Goal: Information Seeking & Learning: Learn about a topic

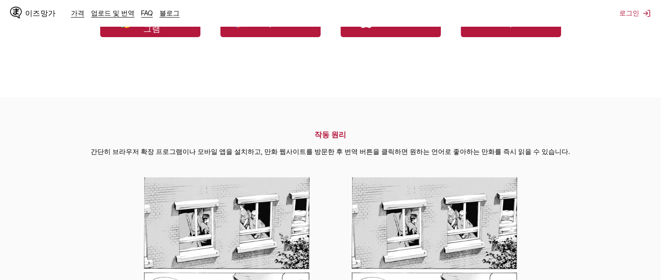
scroll to position [390, 0]
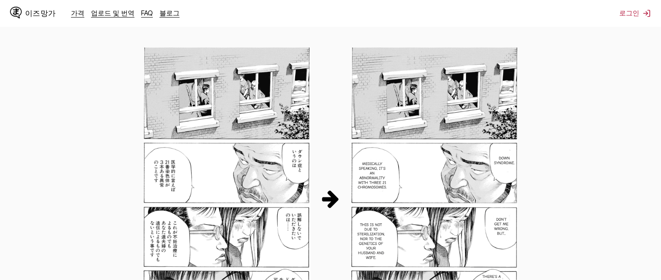
click at [571, 145] on section "작동 원리 간단히 브라우저 확장 프로그램이나 모바일 앱을 설치하고, 만화 웹사이트를 방문한 후 번역 버튼을 클릭하면 원하는 언어로 좋아하는 만…" at bounding box center [330, 195] width 661 height 456
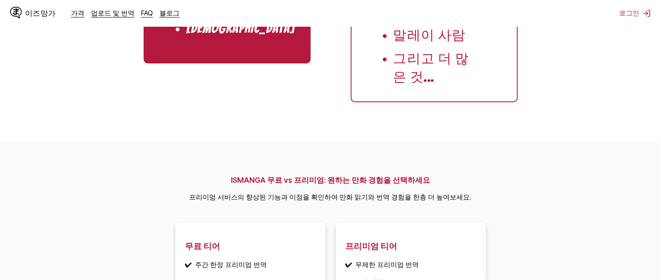
scroll to position [1154, 0]
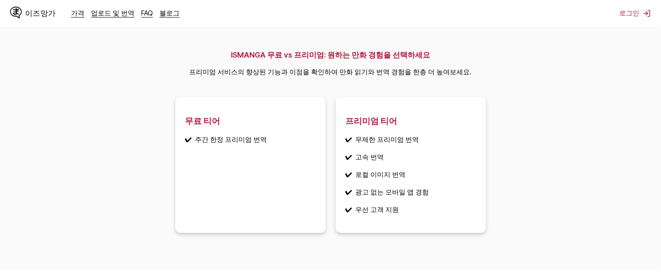
click at [525, 150] on section "ISMANGA 무료 vs 프리미엄: 원하는 만화 경험을 선택하세요 프리미엄 서비스의 향상된 기능과 이점을 확인하여 만화 읽기와 번역 경험을 한…" at bounding box center [330, 143] width 661 height 253
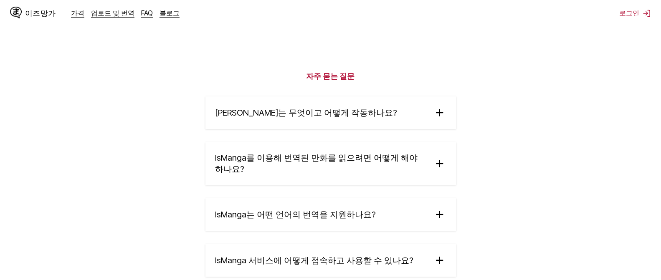
click at [433, 119] on img at bounding box center [439, 112] width 13 height 13
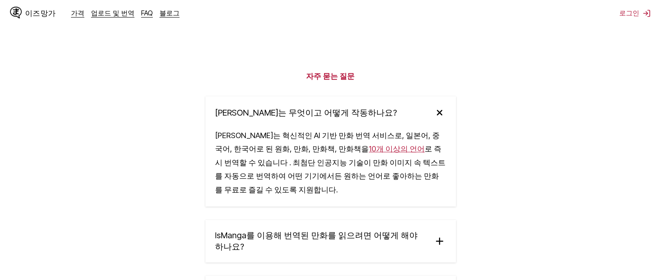
click at [501, 148] on section "자주 묻는 질문 IsManga는 무엇이고 어떻게 작동하나요? IsManga는 혁신적인 AI 기반 만화 번역 서비스로, 일본어, 중국어, 한국어…" at bounding box center [330, 244] width 661 height 438
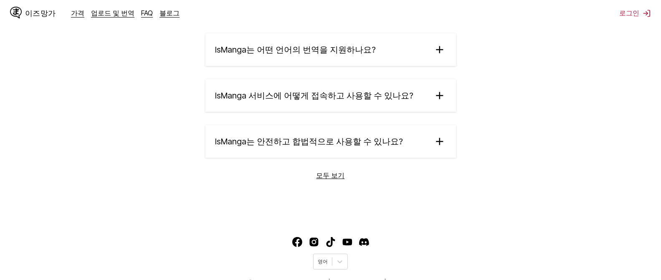
scroll to position [1644, 0]
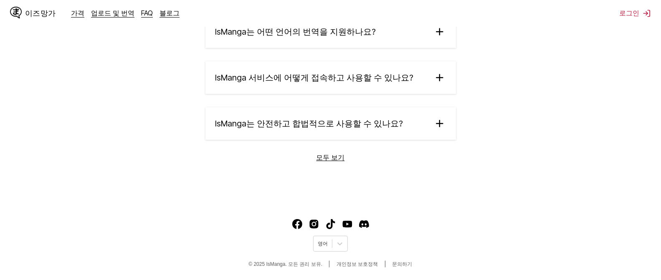
scroll to position [1747, 0]
click at [340, 153] on font "모두 보기" at bounding box center [330, 157] width 28 height 8
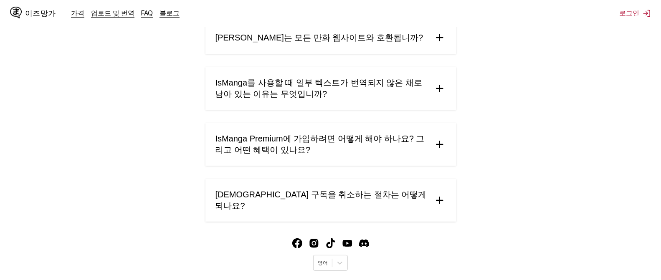
scroll to position [490, 0]
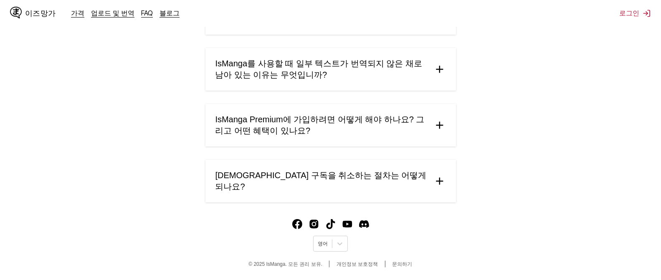
click at [395, 35] on summary "[PERSON_NAME]는 모든 만화 웹사이트와 호환됩니까?" at bounding box center [330, 18] width 251 height 33
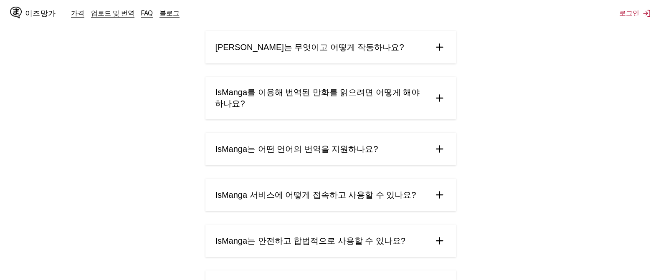
scroll to position [0, 0]
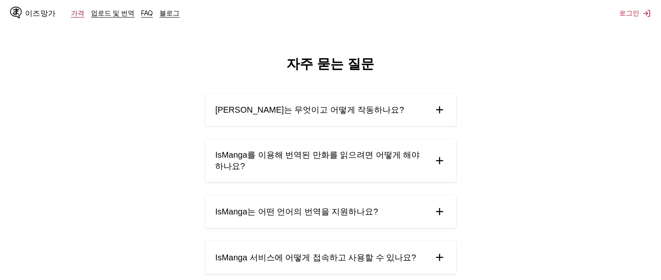
click at [76, 13] on font "가격" at bounding box center [77, 13] width 13 height 8
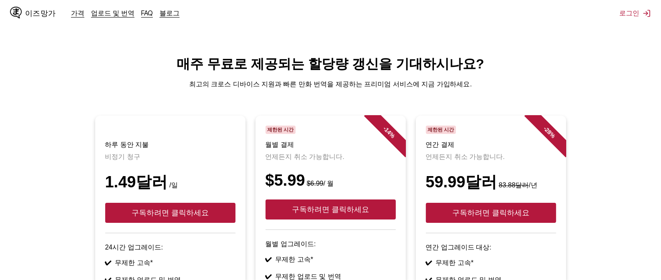
click at [311, 124] on main "매주 무료로 제공되는 할당량 갱신을 기대하시나요? 최고의 크로스 디바이스 지원과 빠른 만화 번역을 제공하는 프리미엄 서비스에 지금 가입하세요.…" at bounding box center [330, 247] width 661 height 385
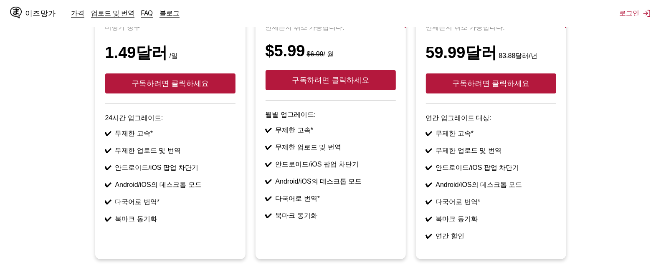
scroll to position [260, 0]
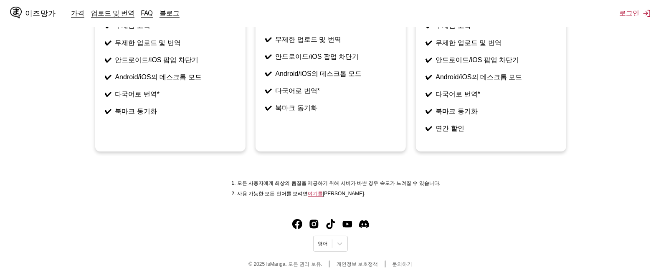
click at [585, 127] on ul "하루 동안 지불 비정기 청구 1.49달러 /일 구독하려면 클릭하세요 24시간 업그레이드: ✔ 무제한 고속* ✔ 무제한 업로드 및 번역 ✔ 안드…" at bounding box center [331, 20] width 648 height 283
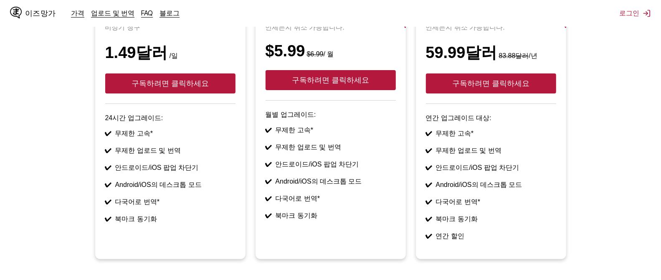
scroll to position [0, 0]
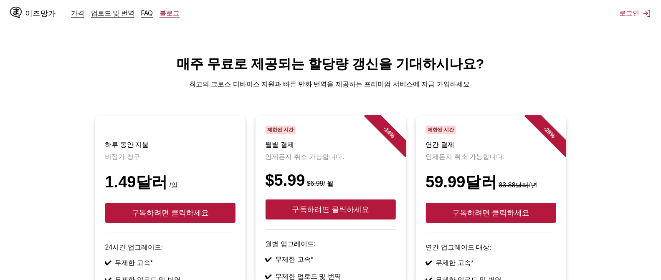
click at [180, 12] on font "블로그" at bounding box center [169, 13] width 20 height 8
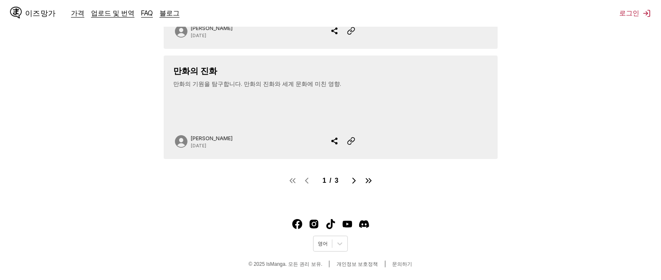
scroll to position [943, 0]
